Goal: Task Accomplishment & Management: Manage account settings

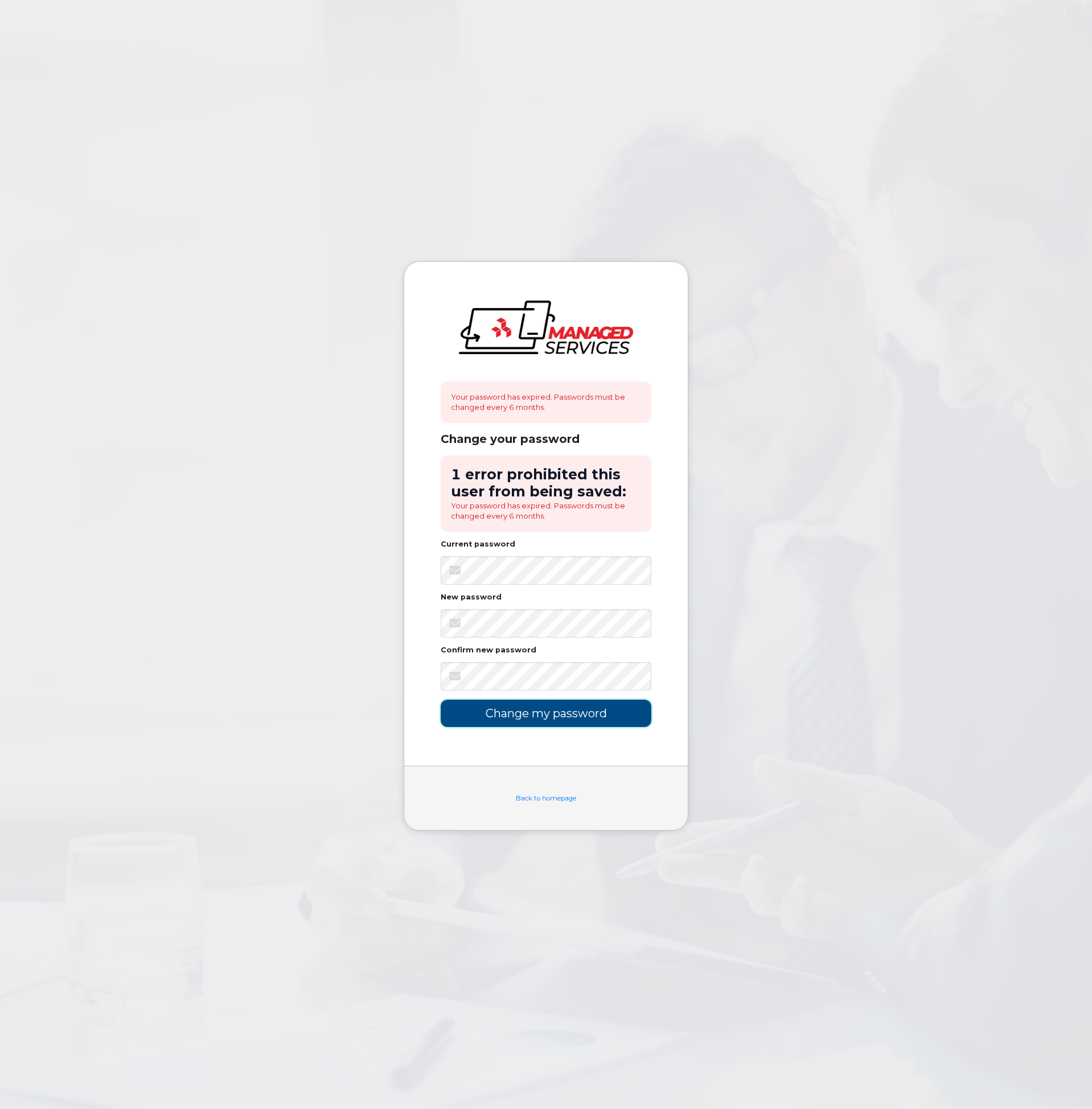
click at [469, 719] on input "Change my password" at bounding box center [546, 712] width 211 height 26
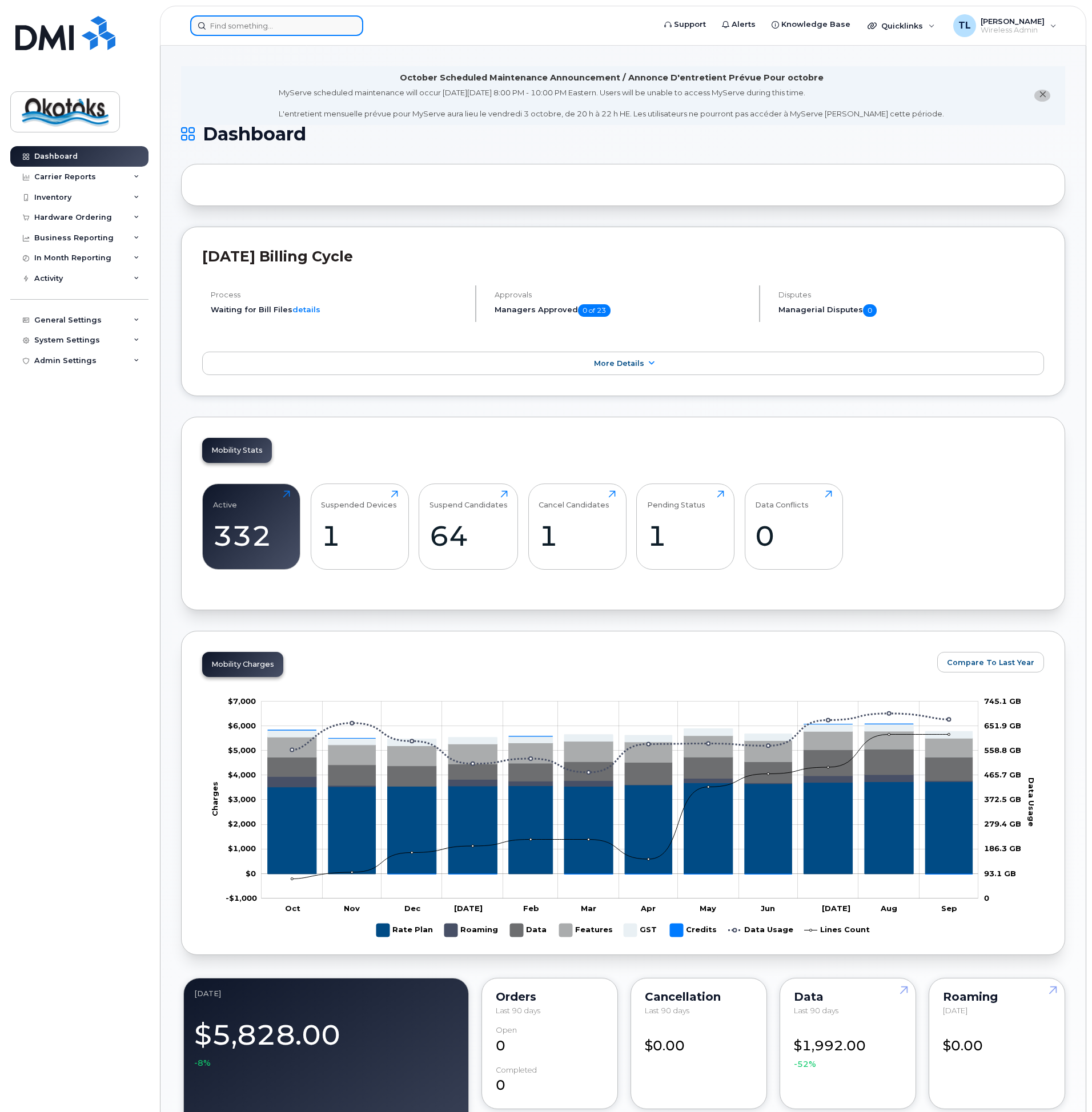
click at [242, 29] on input at bounding box center [276, 26] width 173 height 21
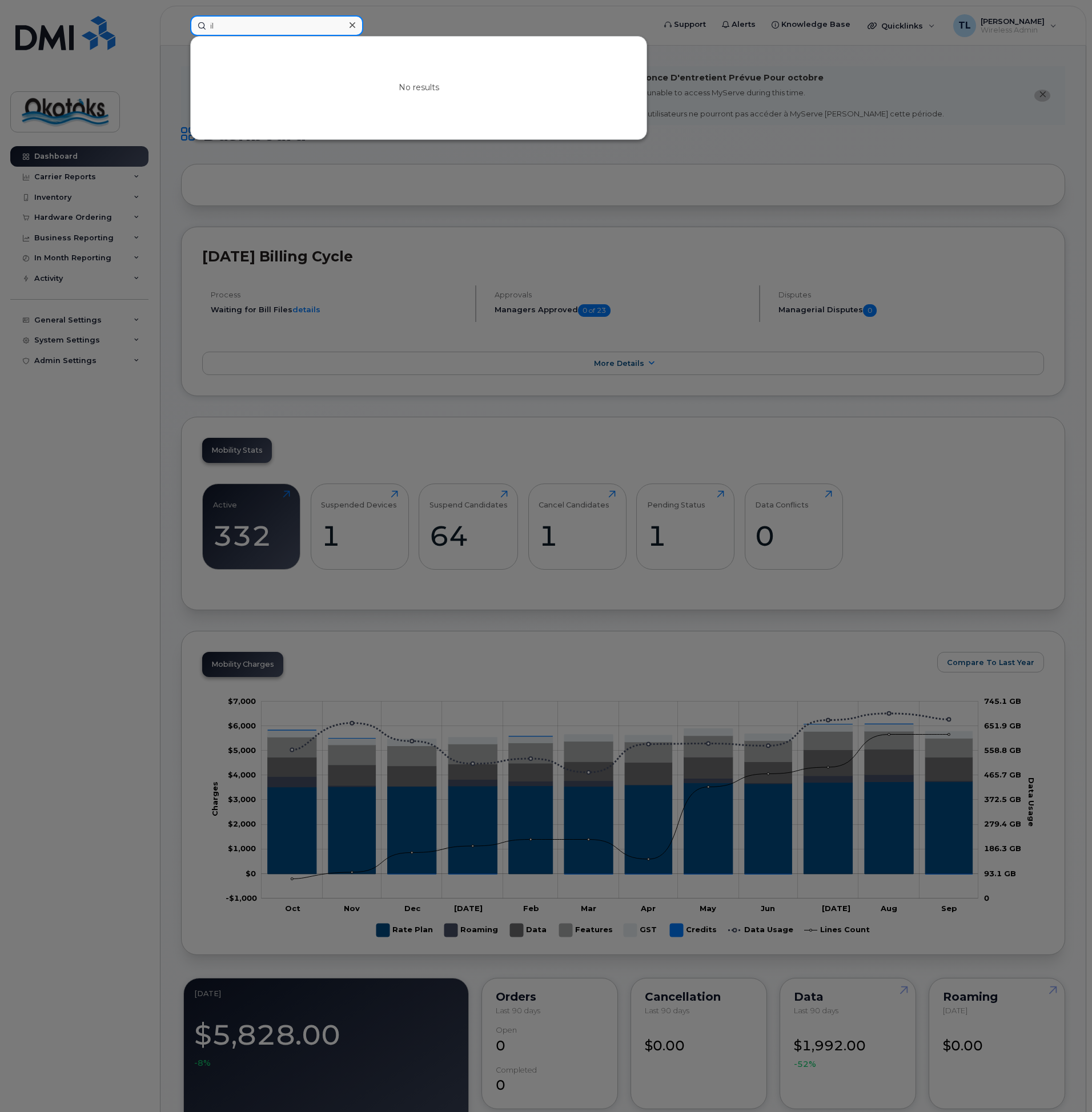
type input "i"
type input "m"
